Goal: Information Seeking & Learning: Learn about a topic

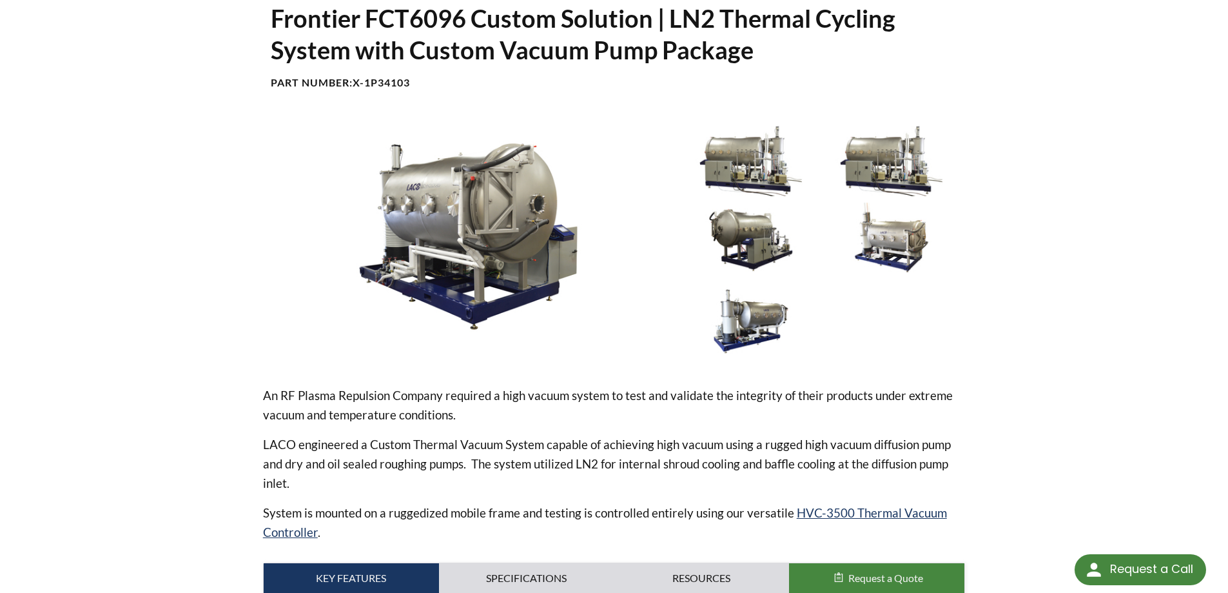
click at [225, 380] on div "Frontier FCT6096 Custom Solution | LN2 Thermal Cycling System with Custom Vacuu…" at bounding box center [614, 521] width 825 height 1037
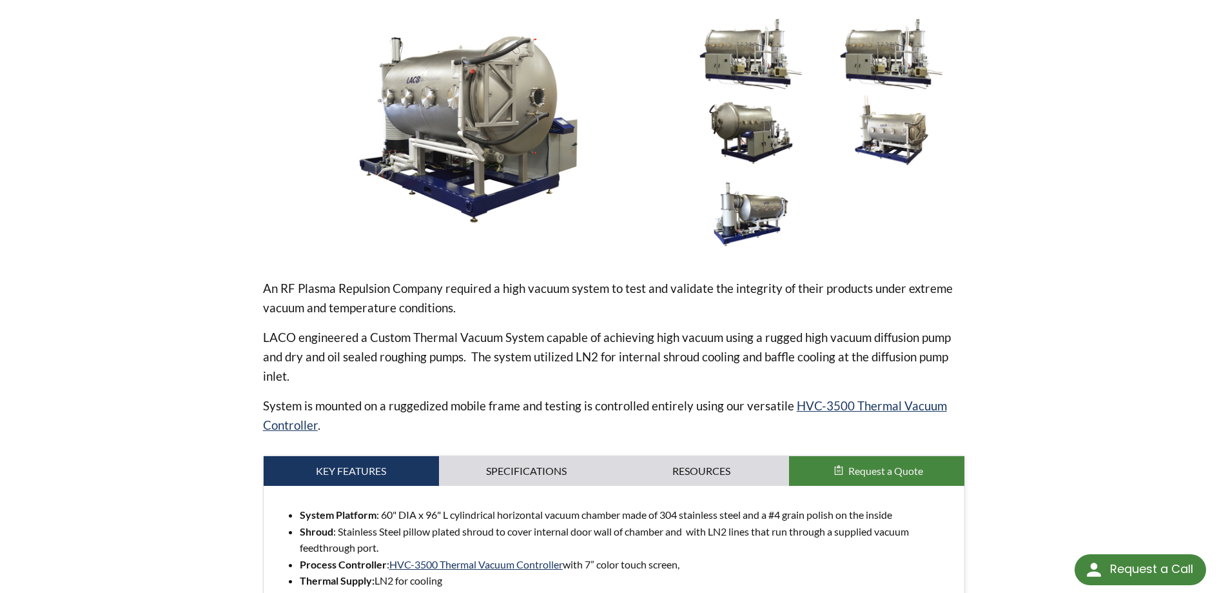
click at [217, 366] on div "Frontier FCT6096 Custom Solution | LN2 Thermal Cycling System with Custom Vacuu…" at bounding box center [614, 414] width 825 height 1037
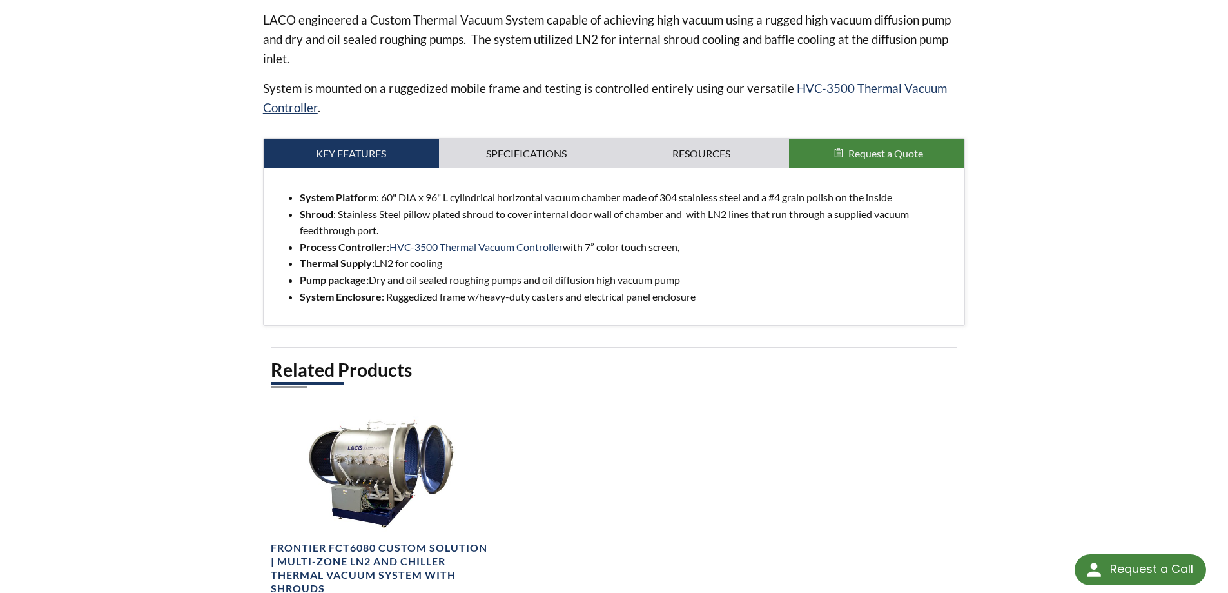
click at [213, 357] on div "Frontier FCT6096 Custom Solution | LN2 Thermal Cycling System with Custom Vacuu…" at bounding box center [614, 96] width 825 height 1037
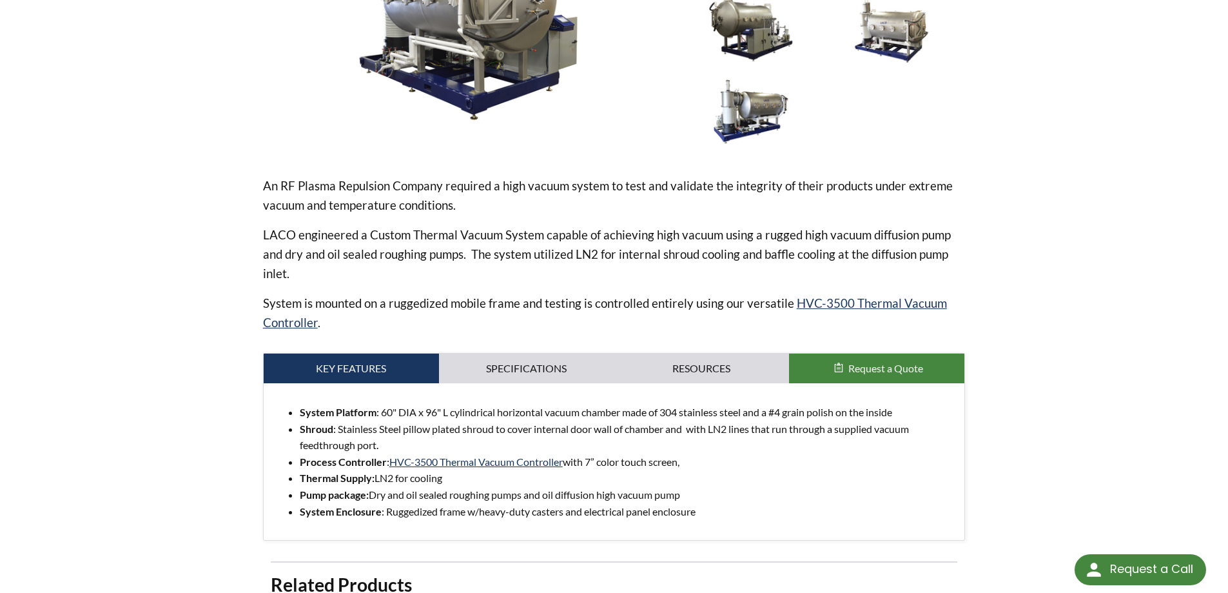
click at [213, 357] on div "Frontier FCT6096 Custom Solution | LN2 Thermal Cycling System with Custom Vacuu…" at bounding box center [614, 311] width 825 height 1037
click at [217, 360] on div "Frontier FCT6096 Custom Solution | LN2 Thermal Cycling System with Custom Vacuu…" at bounding box center [614, 311] width 825 height 1037
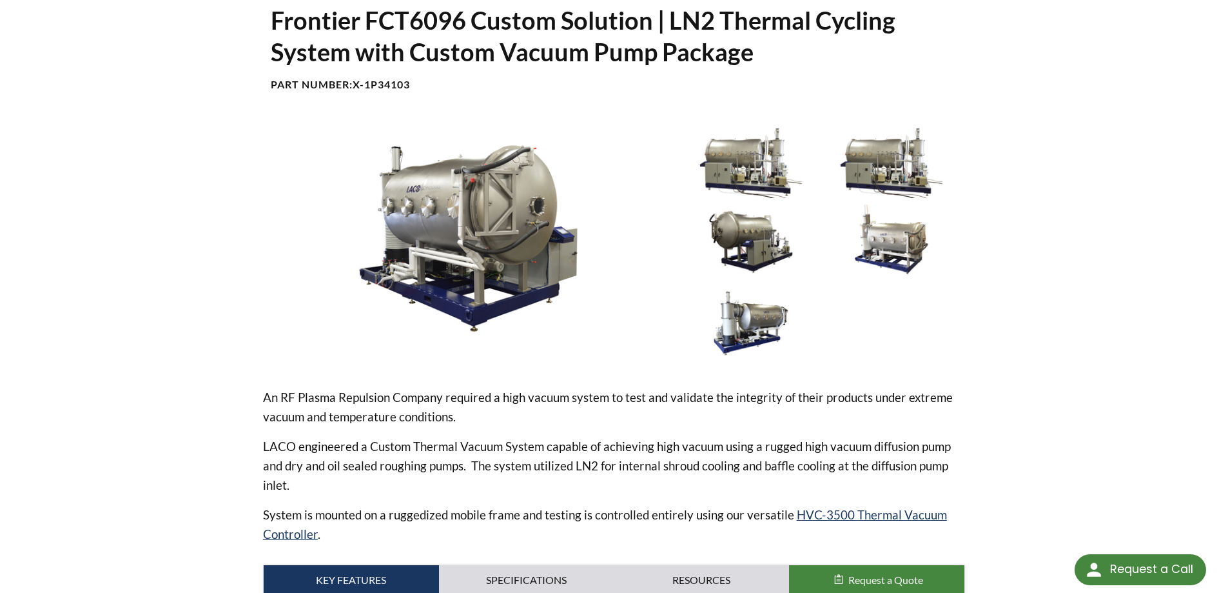
scroll to position [0, 0]
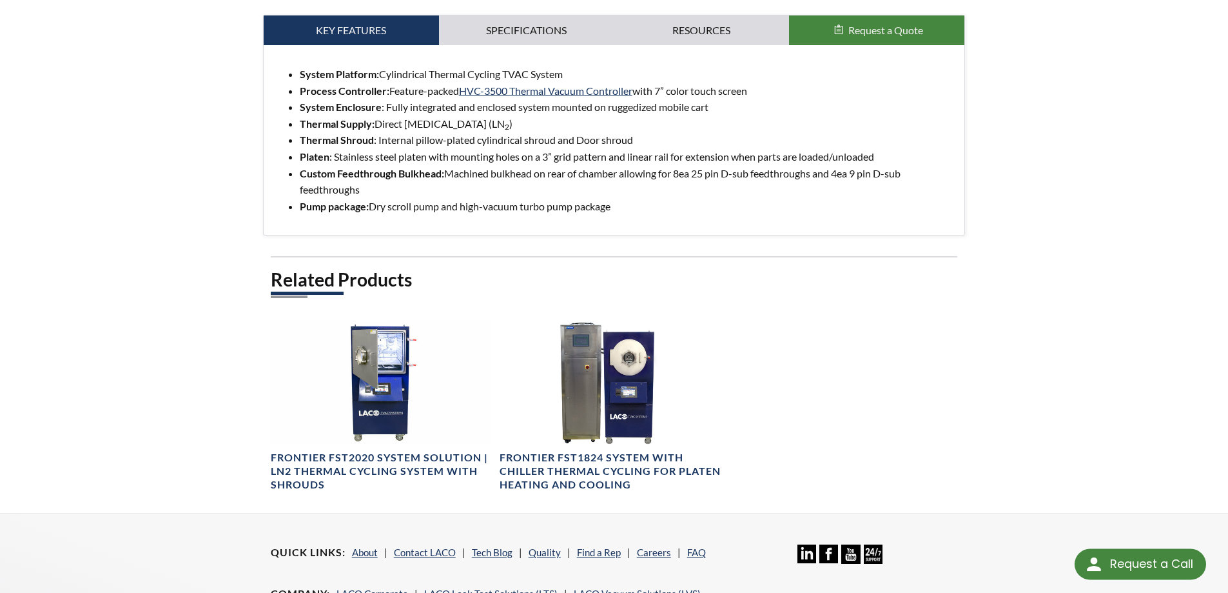
select select "Language Translate Widget"
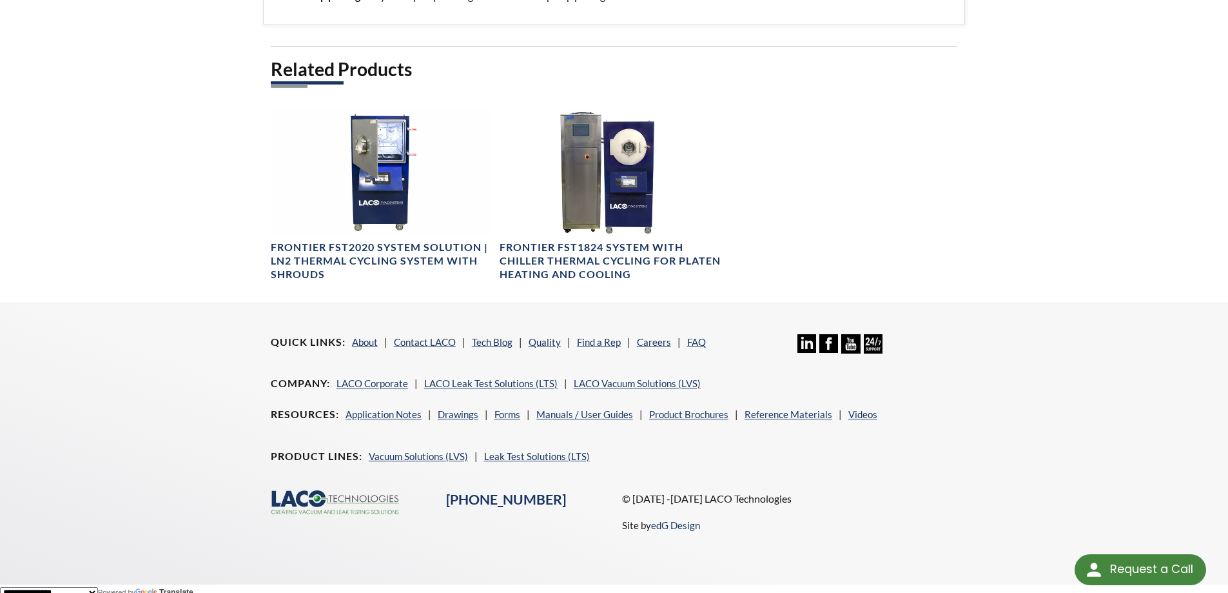
scroll to position [864, 0]
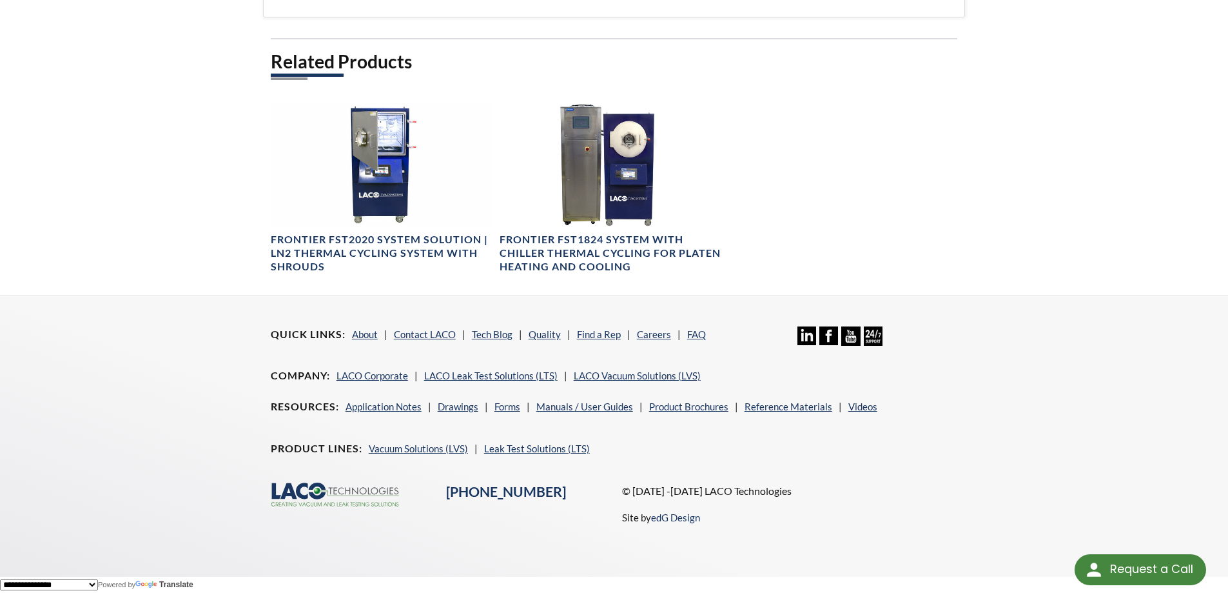
drag, startPoint x: 200, startPoint y: 302, endPoint x: 194, endPoint y: 294, distance: 10.2
